Goal: Task Accomplishment & Management: Use online tool/utility

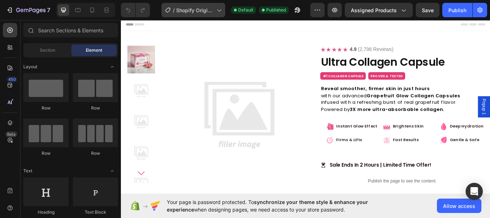
click at [222, 8] on icon at bounding box center [218, 9] width 7 height 7
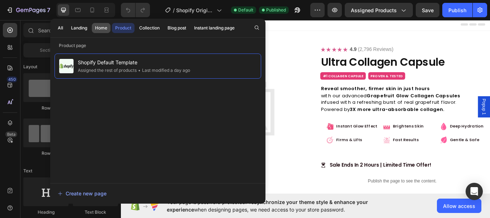
click at [106, 28] on div "Home" at bounding box center [101, 28] width 12 height 6
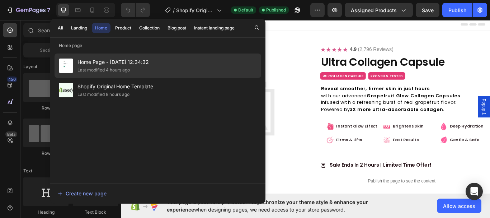
click at [171, 63] on div "Home Page - [DATE] 12:34:32 Last modified 4 hours ago" at bounding box center [158, 65] width 207 height 24
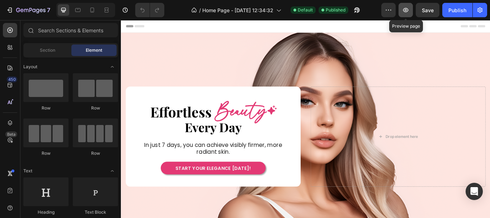
click at [405, 10] on icon "button" at bounding box center [405, 9] width 7 height 7
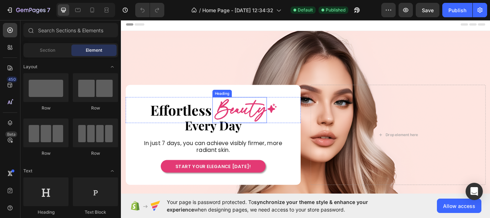
click at [256, 121] on h2 "Beauty" at bounding box center [260, 125] width 62 height 31
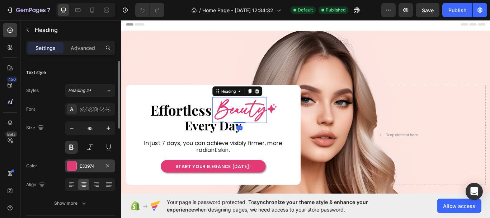
click at [73, 164] on div at bounding box center [71, 165] width 9 height 9
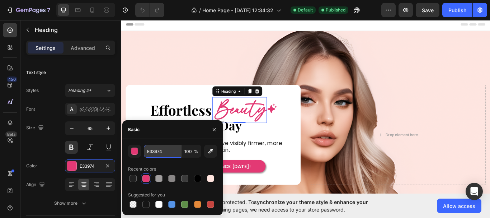
click at [164, 152] on input "E33974" at bounding box center [162, 151] width 37 height 13
click at [200, 178] on div at bounding box center [197, 178] width 7 height 7
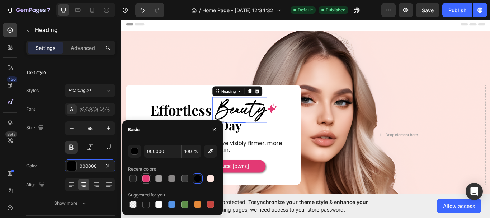
click at [148, 178] on div at bounding box center [146, 178] width 7 height 7
type input "E33974"
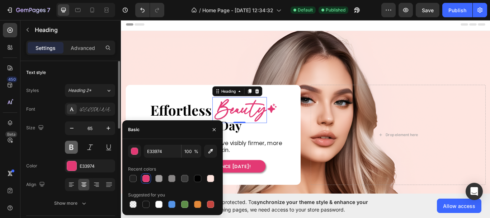
click at [73, 147] on button at bounding box center [71, 147] width 13 height 13
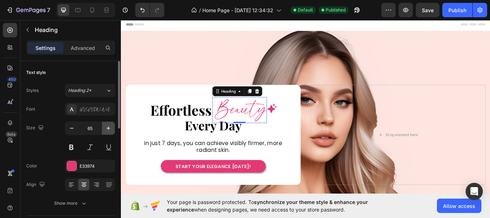
click at [108, 131] on icon "button" at bounding box center [108, 128] width 7 height 7
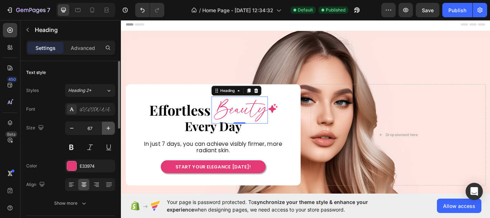
click at [108, 131] on icon "button" at bounding box center [108, 128] width 7 height 7
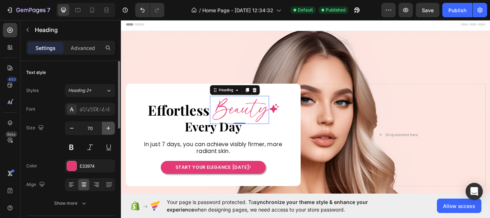
click at [108, 131] on icon "button" at bounding box center [108, 128] width 7 height 7
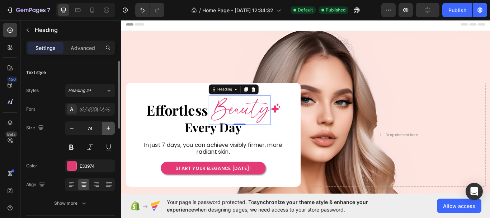
click at [110, 129] on icon "button" at bounding box center [108, 128] width 7 height 7
type input "75"
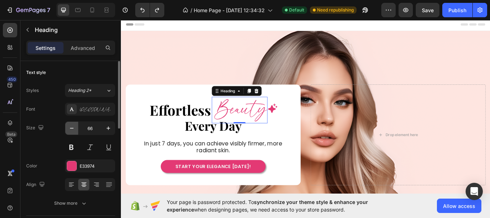
type input "65"
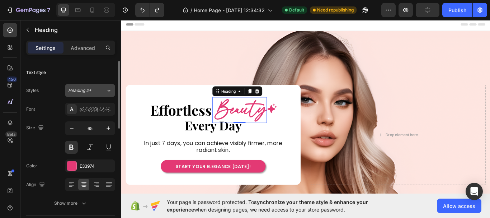
click at [105, 92] on div "Heading 2*" at bounding box center [87, 90] width 38 height 6
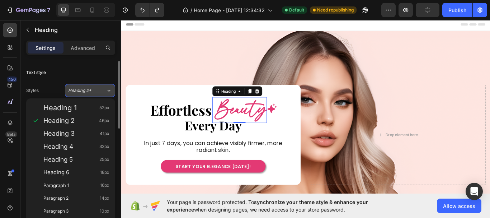
click at [110, 87] on icon at bounding box center [109, 90] width 6 height 7
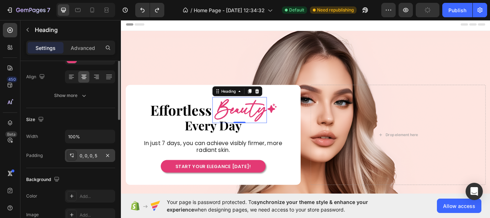
scroll to position [72, 0]
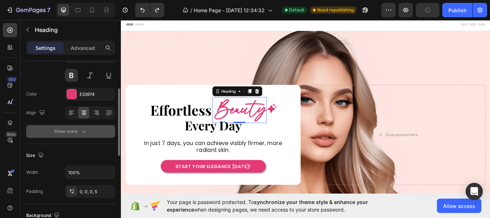
click at [83, 131] on icon "button" at bounding box center [83, 131] width 7 height 7
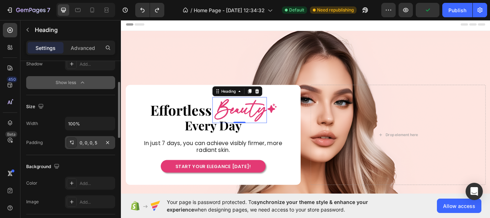
scroll to position [179, 0]
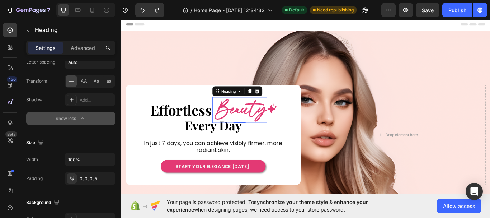
click at [247, 126] on h2 "Beauty" at bounding box center [260, 125] width 62 height 31
click at [247, 126] on p "Beauty" at bounding box center [261, 125] width 60 height 31
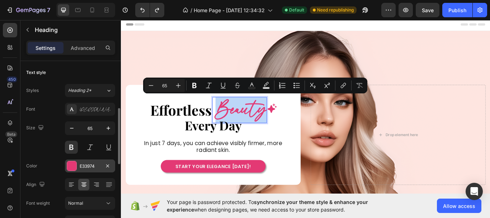
scroll to position [36, 0]
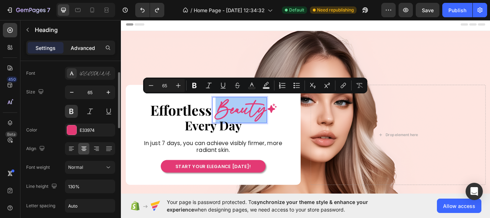
click at [76, 51] on p "Advanced" at bounding box center [83, 48] width 24 height 8
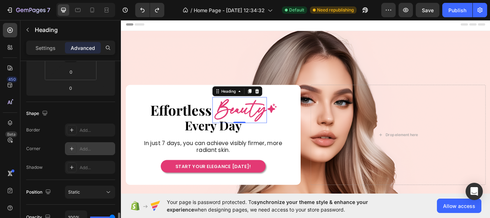
scroll to position [251, 0]
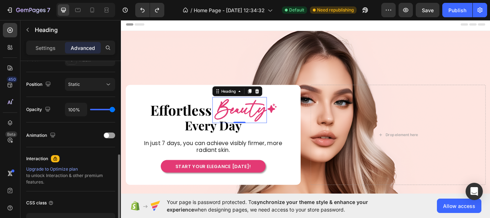
type input "91%"
type input "91"
type input "89%"
type input "89"
type input "87%"
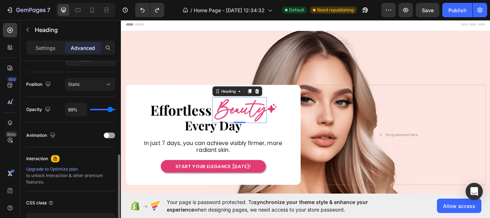
type input "87"
type input "85%"
type input "85"
type input "83%"
type input "83"
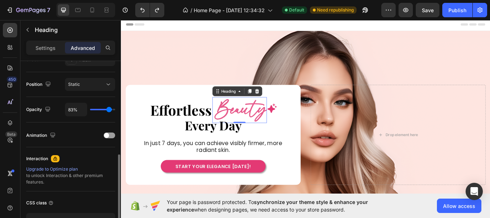
type input "80%"
type input "80"
type input "78%"
type input "78"
type input "76%"
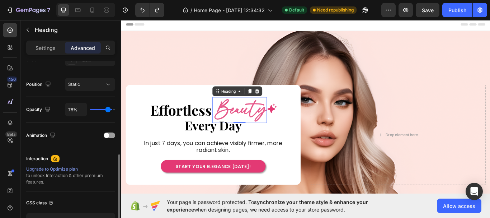
type input "76"
type input "78%"
type input "78"
type input "80%"
type input "80"
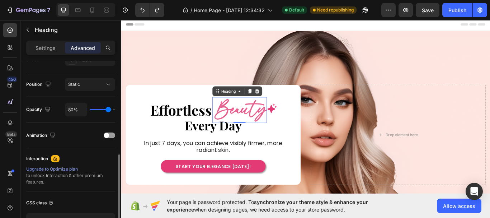
type input "81%"
type input "81"
type input "83%"
type input "83"
type input "85%"
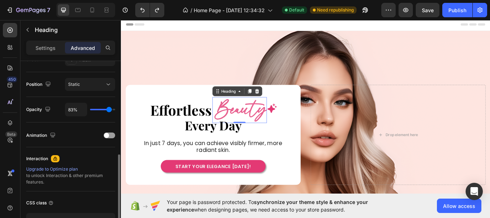
type input "85"
type input "87%"
type input "87"
type input "89%"
type input "89"
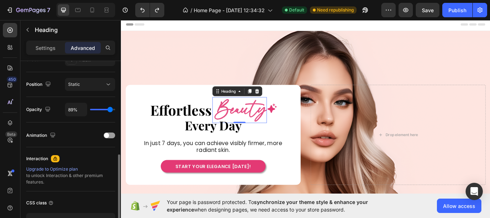
type input "91%"
type input "91"
click at [111, 110] on input "range" at bounding box center [102, 109] width 25 height 1
click at [72, 112] on input "91%" at bounding box center [76, 109] width 22 height 13
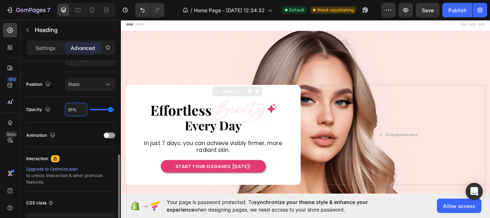
type input "9%"
type input "9"
type input "90%"
type input "90"
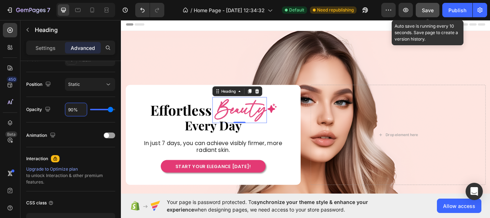
type input "90%"
click at [434, 11] on button "Save" at bounding box center [428, 10] width 24 height 14
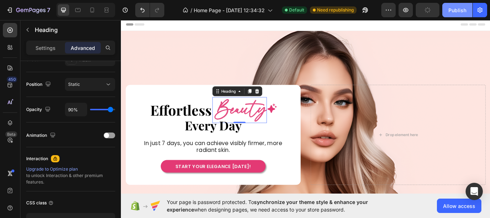
click at [457, 8] on div "Publish" at bounding box center [458, 10] width 18 height 8
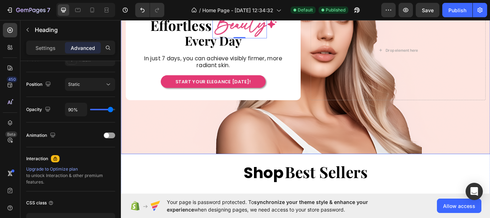
scroll to position [144, 0]
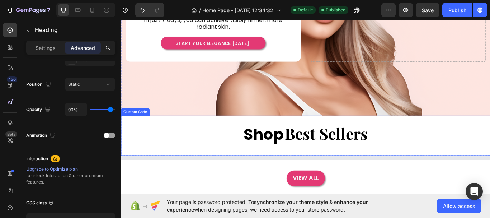
click at [358, 148] on span "Best Sellers" at bounding box center [360, 152] width 97 height 24
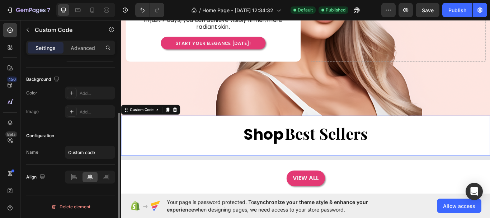
scroll to position [0, 0]
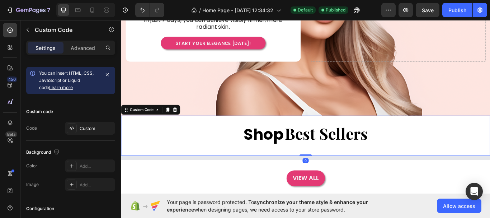
click at [344, 149] on span "Best Sellers" at bounding box center [360, 152] width 97 height 24
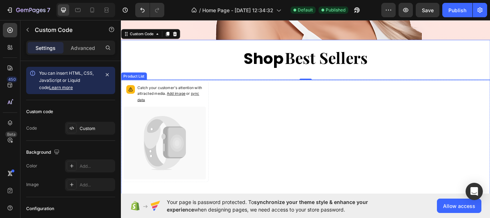
scroll to position [215, 0]
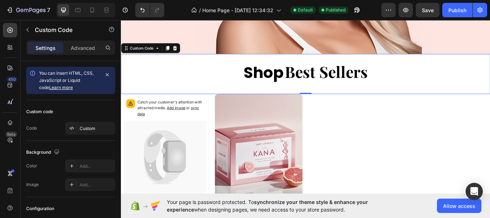
click at [345, 79] on span "Best Sellers" at bounding box center [360, 81] width 97 height 24
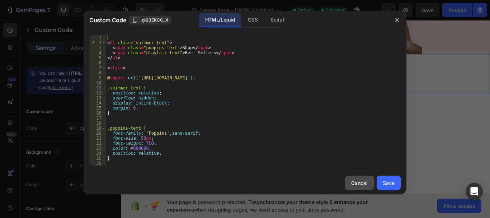
click at [358, 185] on div "Cancel" at bounding box center [359, 183] width 17 height 8
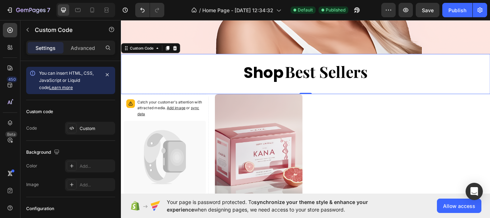
click at [365, 79] on span "Best Sellers" at bounding box center [360, 81] width 97 height 24
click at [355, 80] on span "Best Sellers" at bounding box center [360, 81] width 97 height 24
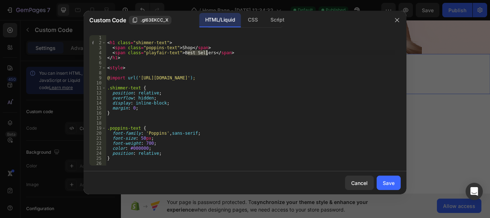
drag, startPoint x: 189, startPoint y: 52, endPoint x: 206, endPoint y: 54, distance: 17.7
click at [206, 54] on div "< h1 class = "shimmer-text" > < span class = "poppins-text" > Shop </ span > < …" at bounding box center [251, 105] width 290 height 140
click at [223, 53] on div "< h1 class = "shimmer-text" > < span class = "poppins-text" > Shop </ span > < …" at bounding box center [251, 105] width 290 height 140
drag, startPoint x: 111, startPoint y: 52, endPoint x: 227, endPoint y: 51, distance: 115.6
click at [227, 51] on div "< h1 class = "shimmer-text" > < span class = "poppins-text" > Shop </ span > < …" at bounding box center [251, 105] width 290 height 140
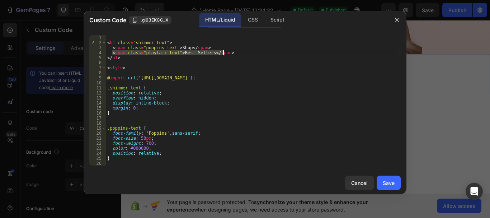
paste textarea "Sellers"
type textarea "<span class="playfair-text">Best Sellers</span>"
click at [227, 53] on div "< h1 class = "shimmer-text" > < span class = "poppins-text" > Shop </ span > < …" at bounding box center [251, 100] width 290 height 130
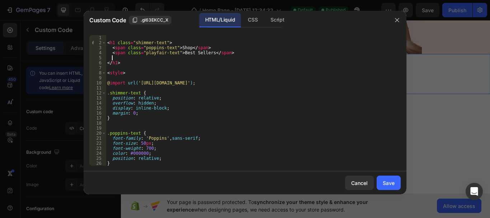
paste textarea "<span class="playfair-text">Best Sellers</span>"
click at [225, 57] on div "< h1 class = "shimmer-text" > < span class = "poppins-text" > Shop </ span > < …" at bounding box center [251, 105] width 290 height 140
click at [190, 60] on div "< h1 class = "shimmer-text" > < span class = "poppins-text" > Shop </ span > < …" at bounding box center [251, 105] width 290 height 140
drag, startPoint x: 190, startPoint y: 52, endPoint x: 206, endPoint y: 53, distance: 15.9
click at [204, 53] on div "< h1 class = "shimmer-text" > < span class = "poppins-text" > Shop </ span > < …" at bounding box center [251, 105] width 290 height 140
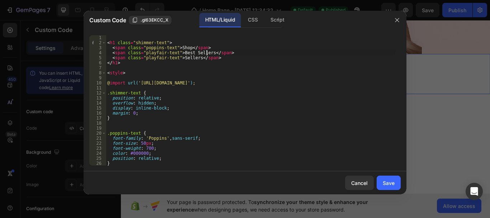
click at [206, 53] on div "< h1 class = "shimmer-text" > < span class = "poppins-text" > Shop </ span > < …" at bounding box center [251, 105] width 290 height 140
type textarea "<span class="playfair-text">Best</span>"
click at [386, 183] on div "Save" at bounding box center [389, 183] width 12 height 8
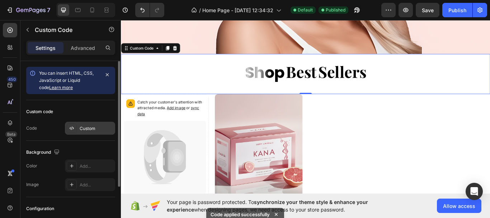
click at [94, 129] on div "Custom" at bounding box center [97, 128] width 34 height 6
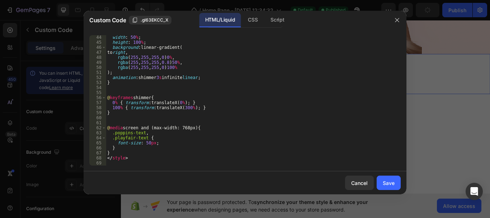
scroll to position [216, 0]
click at [365, 187] on button "Cancel" at bounding box center [359, 183] width 29 height 14
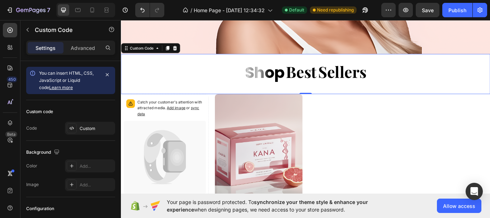
click at [328, 81] on span "Best" at bounding box center [331, 81] width 36 height 24
click at [351, 82] on span "Sellers" at bounding box center [379, 81] width 56 height 24
click at [103, 127] on div "Custom" at bounding box center [97, 128] width 34 height 6
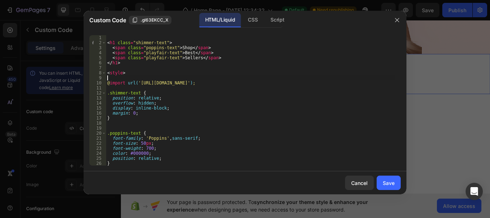
click at [191, 79] on div "< h1 class = "shimmer-text" > < span class = "poppins-text" > Shop </ span > < …" at bounding box center [251, 105] width 290 height 140
type textarea "</style>"
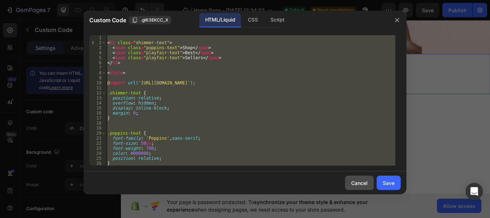
click at [360, 183] on div "Cancel" at bounding box center [359, 183] width 17 height 8
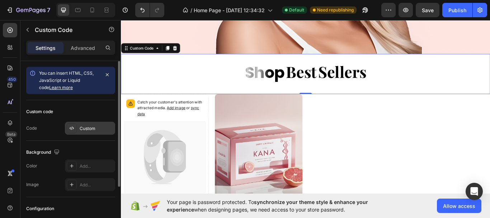
click at [84, 130] on div "Custom" at bounding box center [97, 128] width 34 height 6
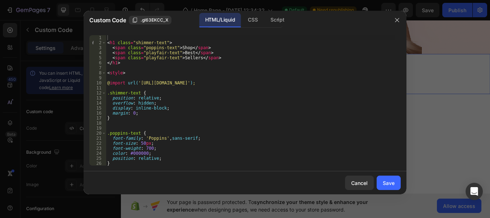
click at [134, 63] on div "< h1 class = "shimmer-text" > < span class = "poppins-text" > Shop </ span > < …" at bounding box center [251, 105] width 290 height 140
type textarea "</style>"
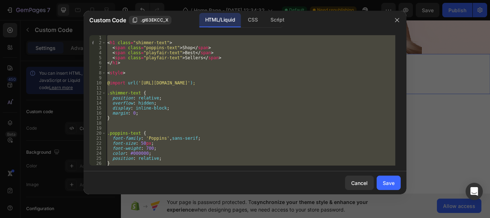
paste textarea
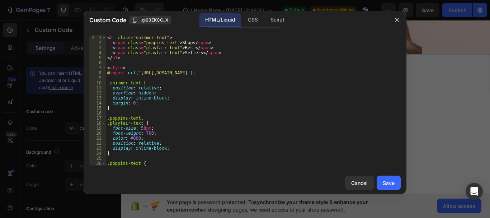
scroll to position [0, 0]
click at [393, 182] on div "Save" at bounding box center [389, 183] width 12 height 8
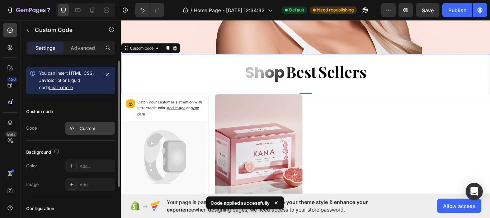
click at [80, 130] on div "Custom" at bounding box center [97, 128] width 34 height 6
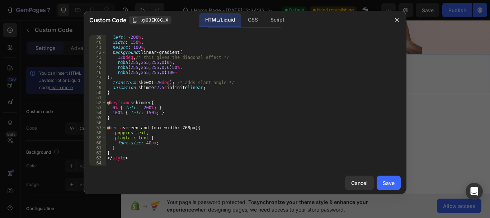
scroll to position [170, 0]
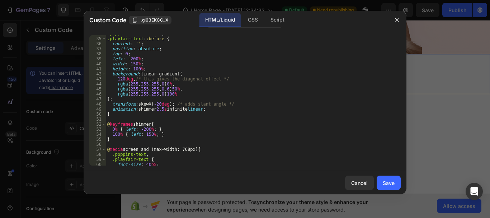
type textarea "}"
click at [163, 112] on div ".poppins-text : :before , .playfair-text : :before { content : ' ' ; position :…" at bounding box center [251, 101] width 290 height 140
click at [362, 185] on div "Cancel" at bounding box center [359, 183] width 17 height 8
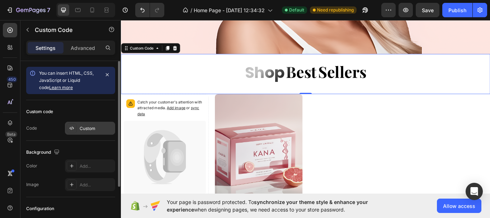
click at [83, 131] on div "Custom" at bounding box center [97, 128] width 34 height 6
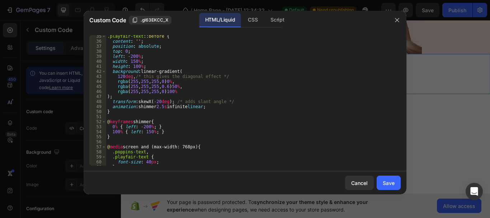
scroll to position [191, 0]
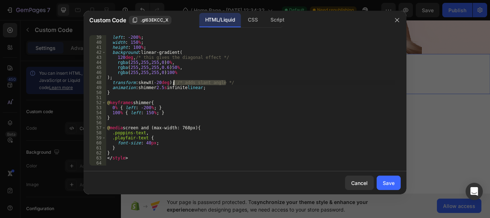
drag, startPoint x: 226, startPoint y: 82, endPoint x: 174, endPoint y: 82, distance: 52.0
click at [174, 82] on div "left : -200 % ; width : 150 % ; height : 100 % ; background : linear-gradient( …" at bounding box center [251, 105] width 290 height 140
drag, startPoint x: 220, startPoint y: 57, endPoint x: 136, endPoint y: 57, distance: 83.6
click at [136, 57] on div "left : -200 % ; width : 150 % ; height : 100 % ; background : linear-gradient( …" at bounding box center [251, 105] width 290 height 140
click at [164, 89] on div "left : -200 % ; width : 150 % ; height : 100 % ; background : linear-gradient( …" at bounding box center [251, 105] width 290 height 140
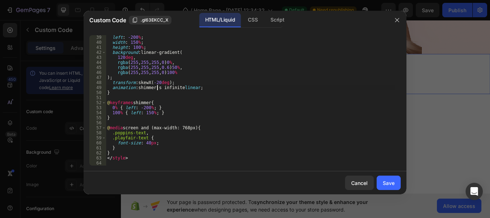
scroll to position [0, 4]
type textarea "animation: shimmer 3s infinite linear;"
click at [390, 186] on div "Save" at bounding box center [389, 183] width 12 height 8
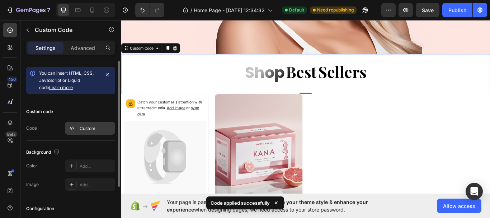
click at [88, 131] on div "Custom" at bounding box center [97, 128] width 34 height 6
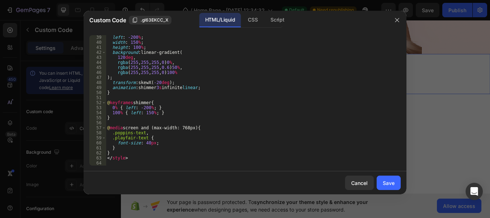
scroll to position [191, 0]
click at [159, 88] on div "left : -200 % ; width : 150 % ; height : 100 % ; background : linear-gradient( …" at bounding box center [251, 105] width 290 height 140
type textarea "animation: shimmer 3.5s infinite linear;"
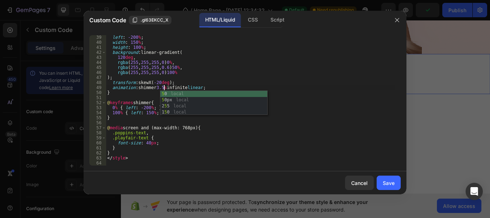
click at [269, 121] on div "left : -200 % ; width : 150 % ; height : 100 % ; background : linear-gradient( …" at bounding box center [251, 105] width 290 height 140
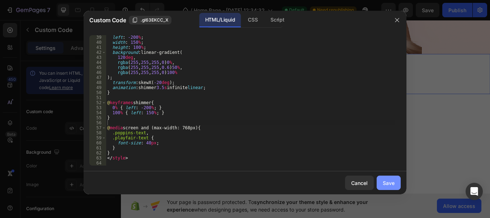
click at [386, 184] on div "Save" at bounding box center [389, 183] width 12 height 8
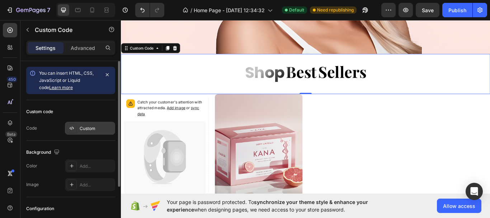
click at [98, 128] on div "Custom" at bounding box center [97, 128] width 34 height 6
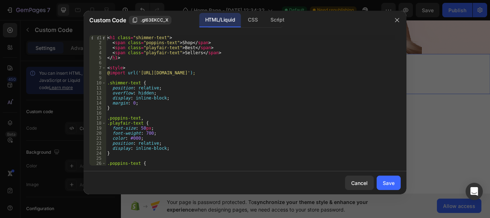
click at [186, 56] on div "< h1 class = "shimmer-text" > < span class = "poppins-text" > Shop </ span > < …" at bounding box center [251, 105] width 290 height 140
type textarea "</style>"
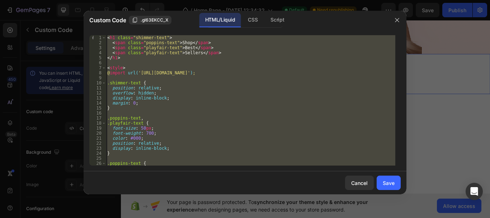
paste textarea
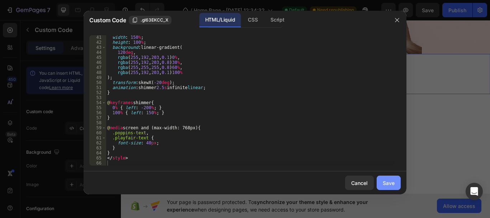
click at [391, 186] on div "Save" at bounding box center [389, 183] width 12 height 8
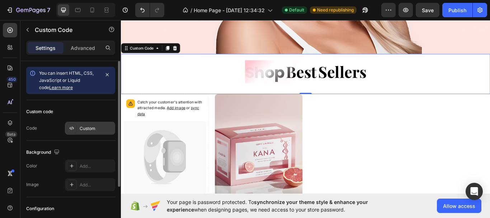
click at [89, 123] on div "Custom" at bounding box center [90, 128] width 50 height 13
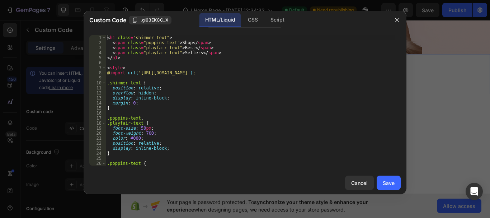
click at [219, 71] on div "< h1 class = "shimmer-text" > < span class = "poppins-text" > Shop </ span > < …" at bounding box center [251, 105] width 290 height 140
type textarea "</style>"
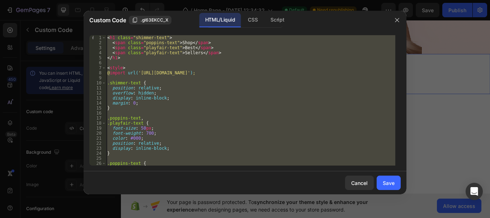
paste textarea
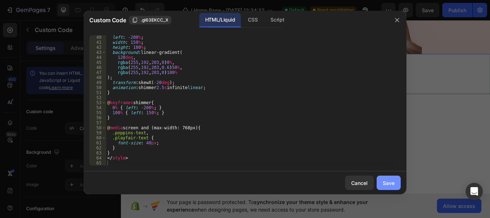
click at [380, 186] on button "Save" at bounding box center [389, 183] width 24 height 14
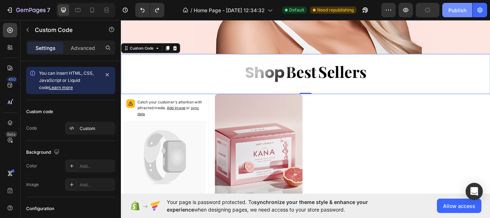
click at [460, 6] on div "Publish" at bounding box center [458, 10] width 18 height 8
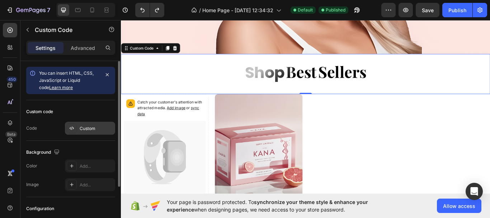
click at [92, 133] on div "Custom" at bounding box center [90, 128] width 50 height 13
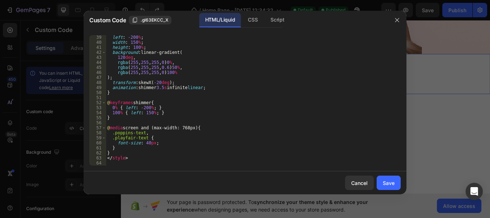
scroll to position [191, 0]
click at [355, 186] on div "Cancel" at bounding box center [359, 183] width 17 height 8
